Goal: Information Seeking & Learning: Check status

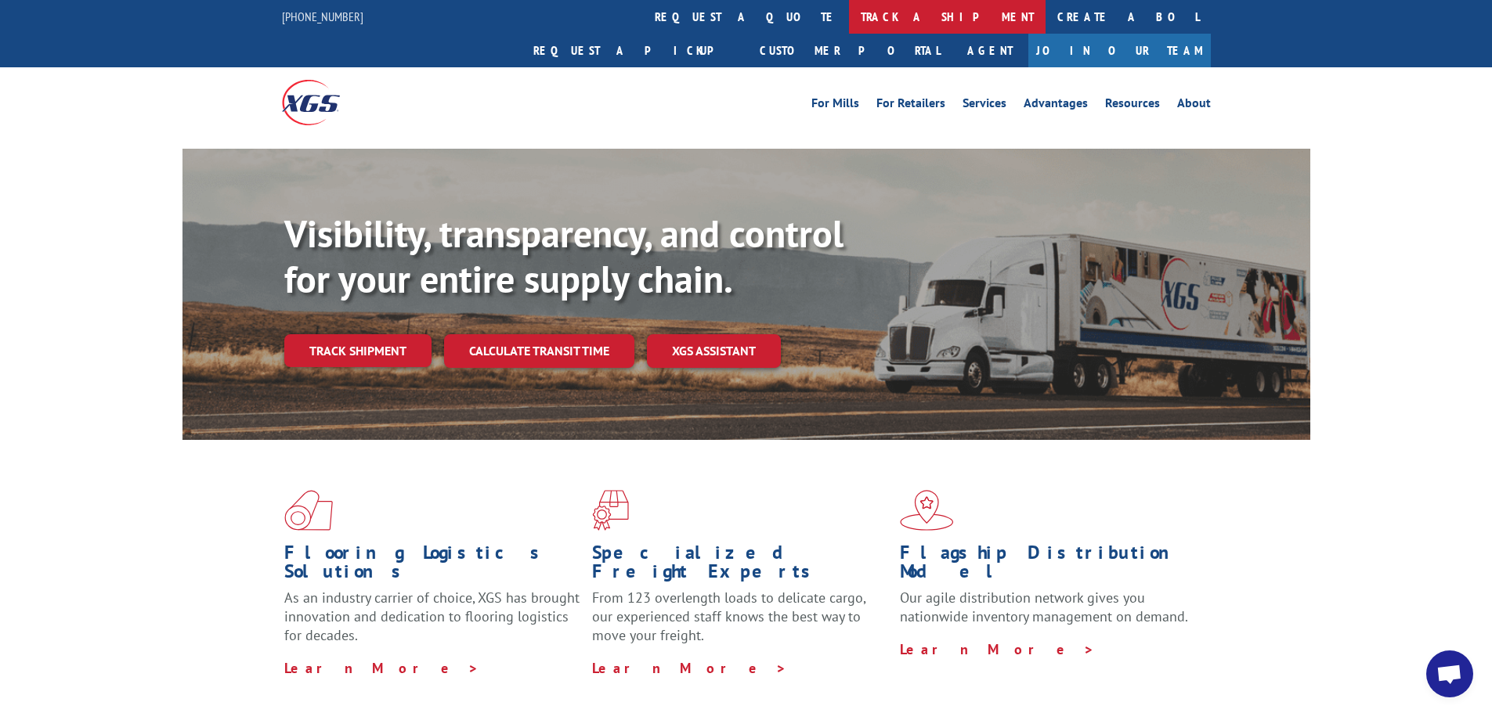
click at [849, 24] on link "track a shipment" at bounding box center [947, 17] width 197 height 34
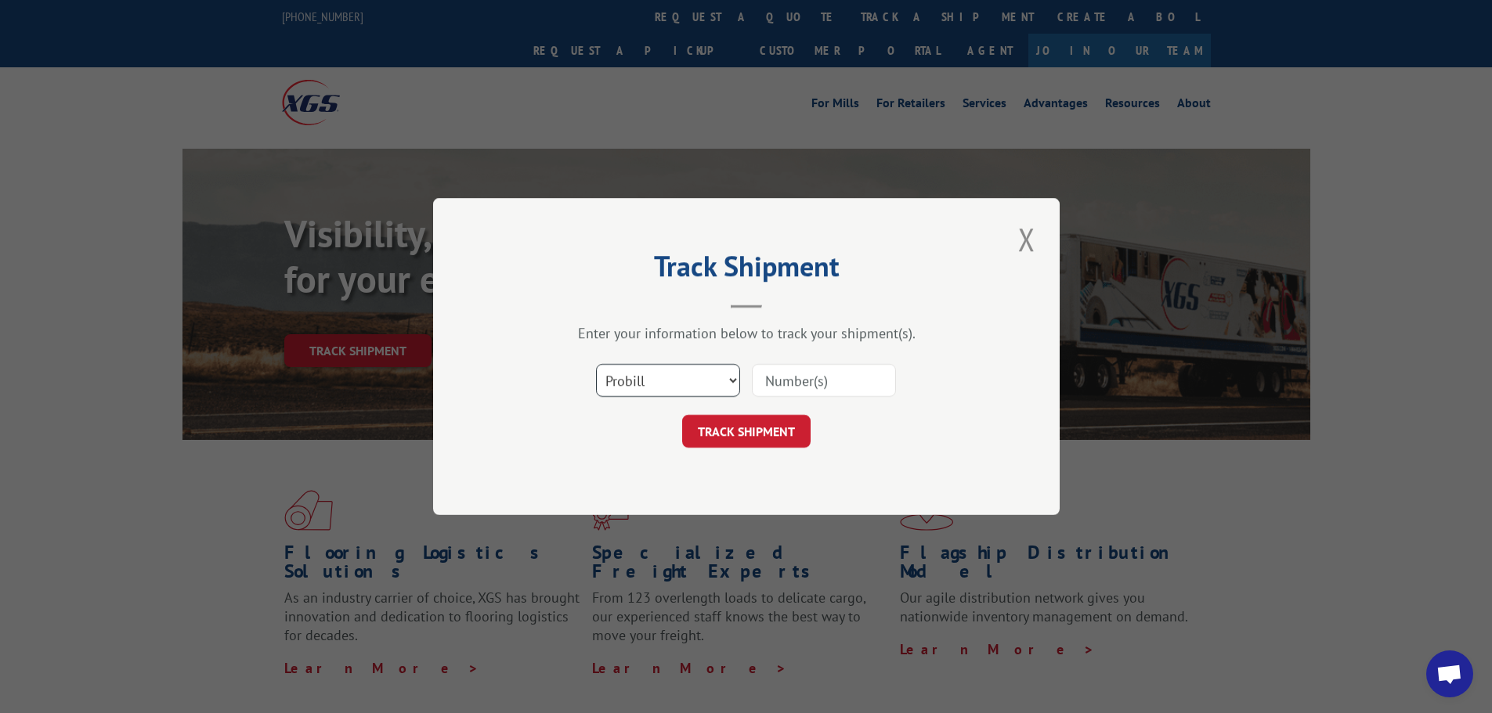
click at [687, 388] on select "Select category... Probill BOL PO" at bounding box center [668, 380] width 144 height 33
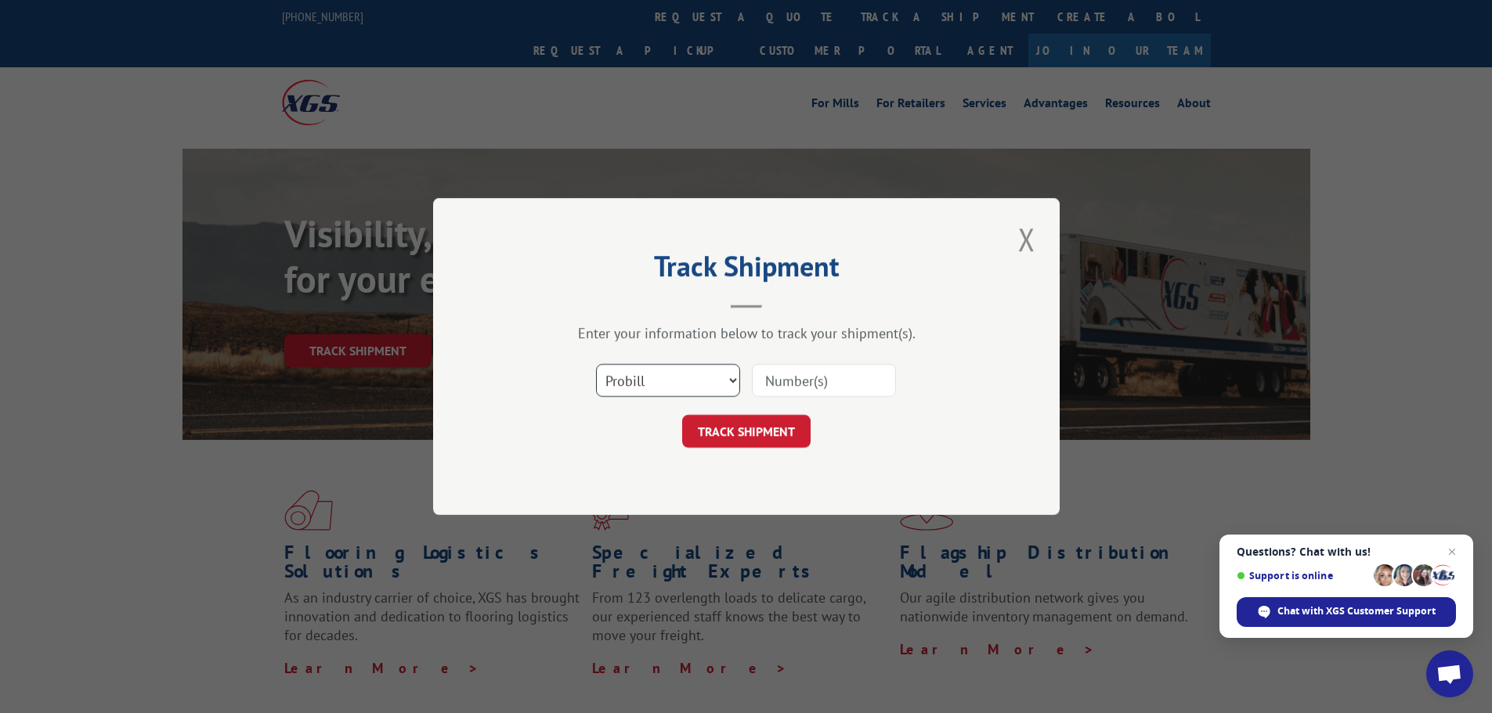
select select "bol"
click at [596, 364] on select "Select category... Probill BOL PO" at bounding box center [668, 380] width 144 height 33
click at [853, 381] on input at bounding box center [824, 380] width 144 height 33
paste input "5951109"
type input "5951109"
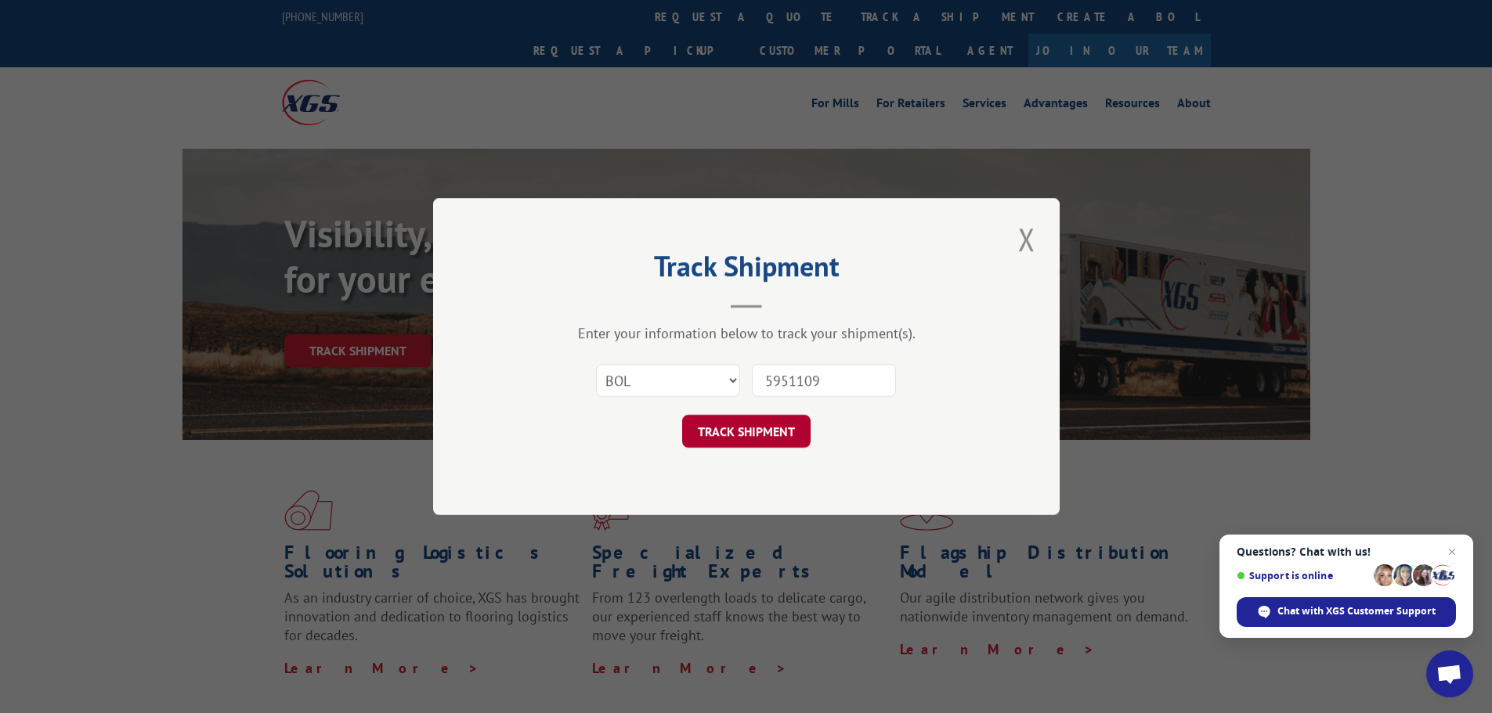
click at [739, 435] on button "TRACK SHIPMENT" at bounding box center [746, 431] width 128 height 33
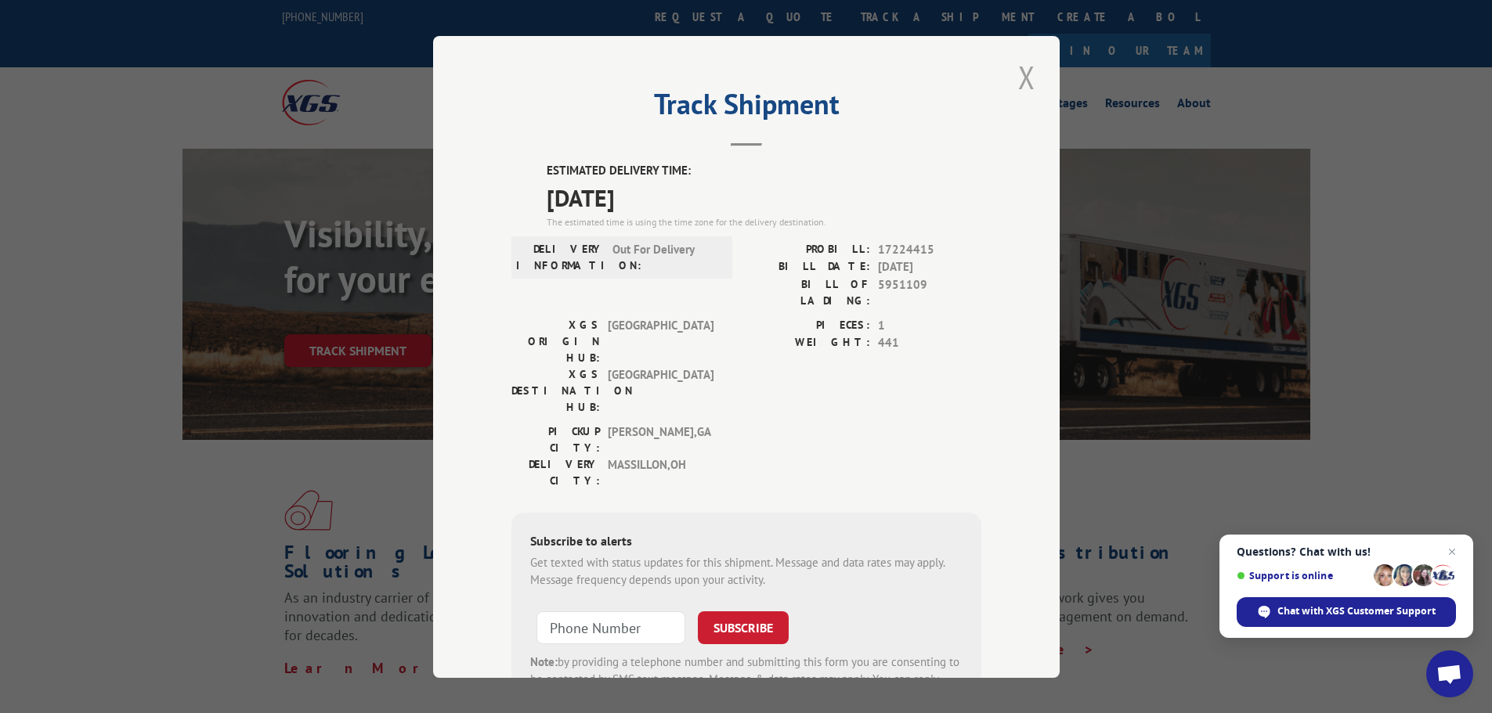
click at [1016, 80] on button "Close modal" at bounding box center [1026, 77] width 27 height 43
